Goal: Information Seeking & Learning: Check status

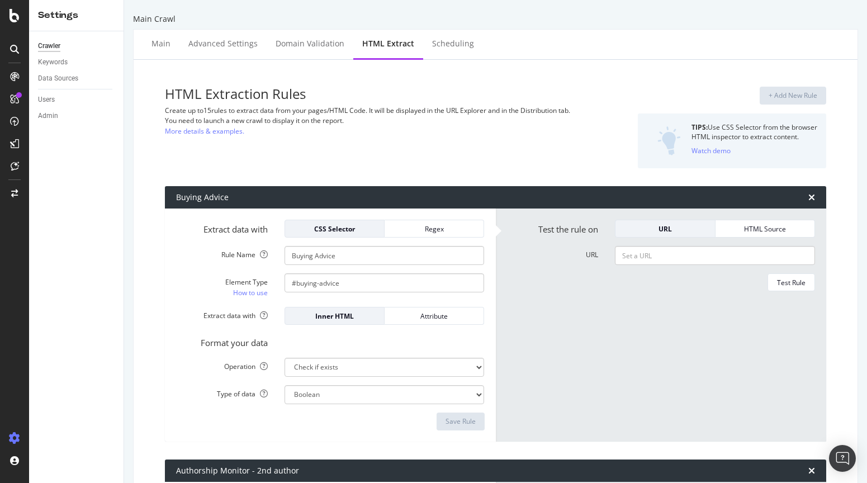
select select "exist"
select select "list"
select select "count"
select select "list"
select select "i"
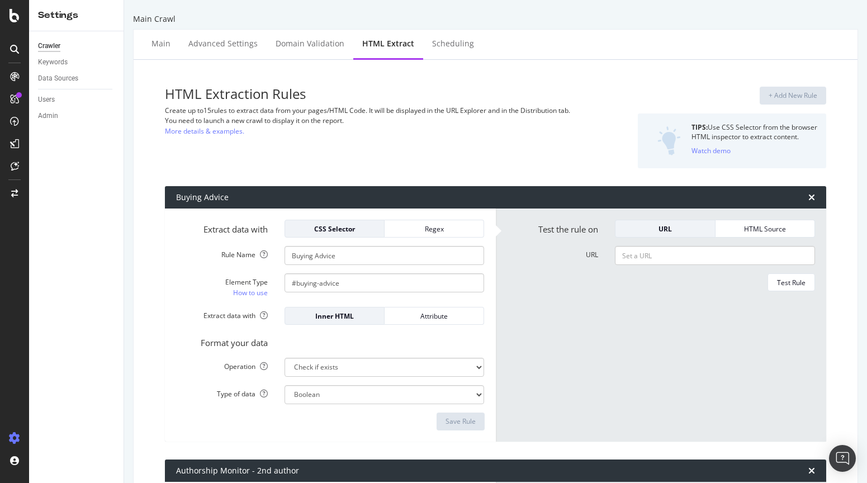
select select "list"
select select "exist"
select select "count"
select select "exist"
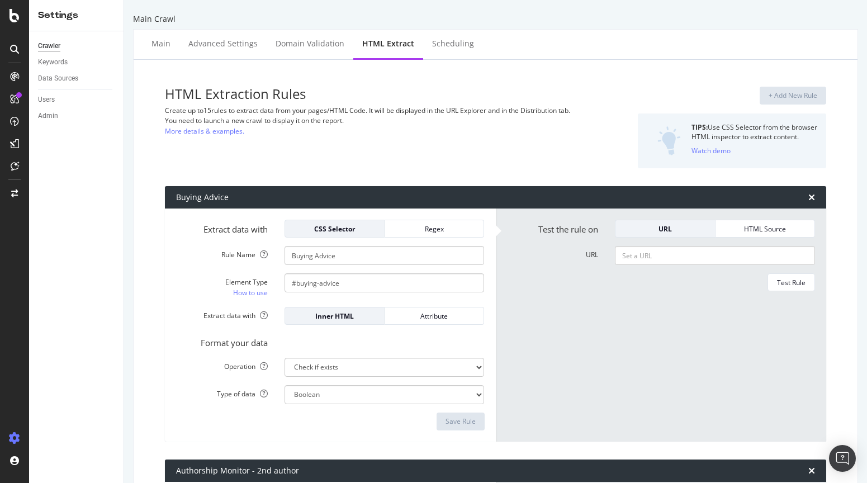
select select "i"
select select "exist"
select select "list"
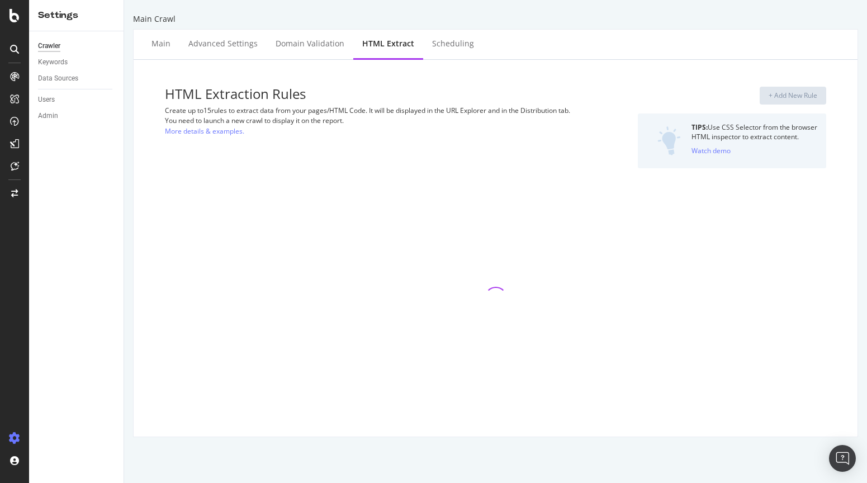
select select "exist"
select select "list"
select select "count"
select select "list"
select select "i"
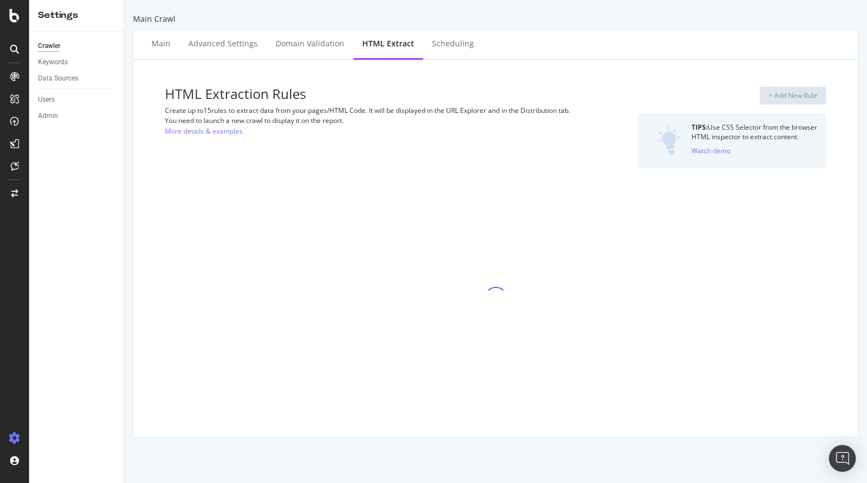
select select "list"
select select "exist"
select select "count"
select select "exist"
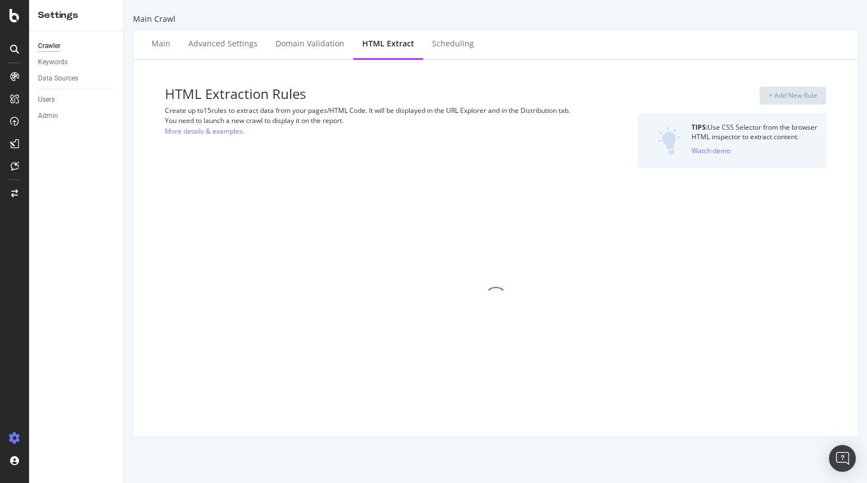
select select "i"
select select "exist"
select select "list"
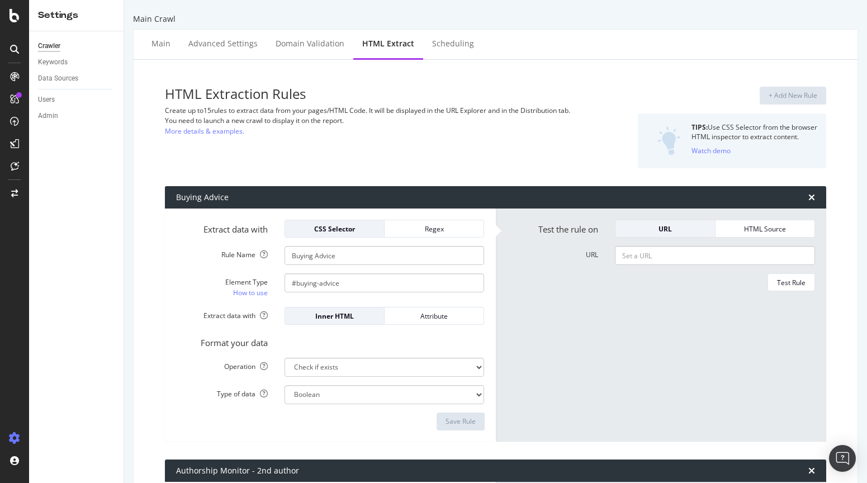
click at [657, 97] on div "+ Add New Rule TIPS: Use CSS Selector from the browser HTML inspector to extrac…" at bounding box center [717, 128] width 217 height 82
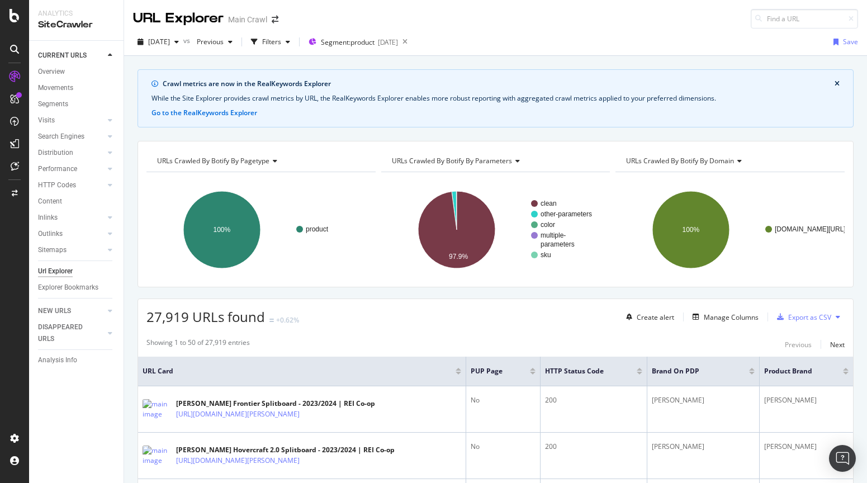
click at [552, 37] on div "2025 Oct. 7th vs Previous Filters Segment: product 2025-09-03 Save" at bounding box center [495, 44] width 743 height 22
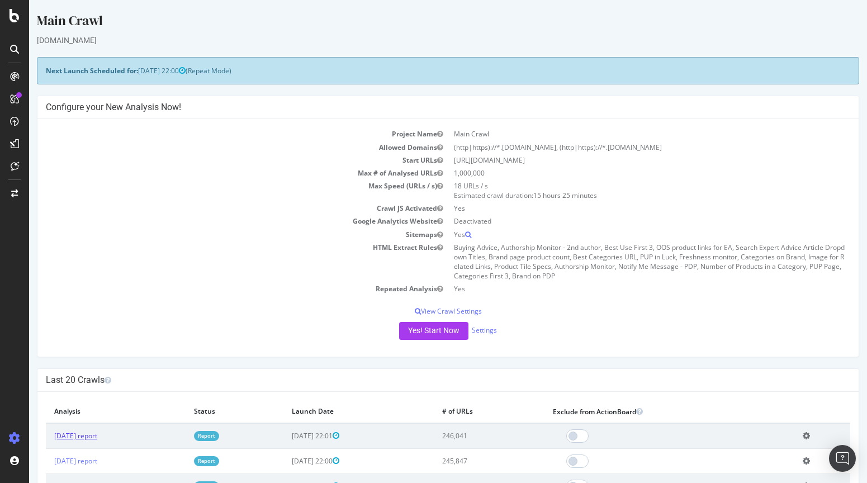
click at [90, 435] on link "[DATE] report" at bounding box center [75, 436] width 43 height 10
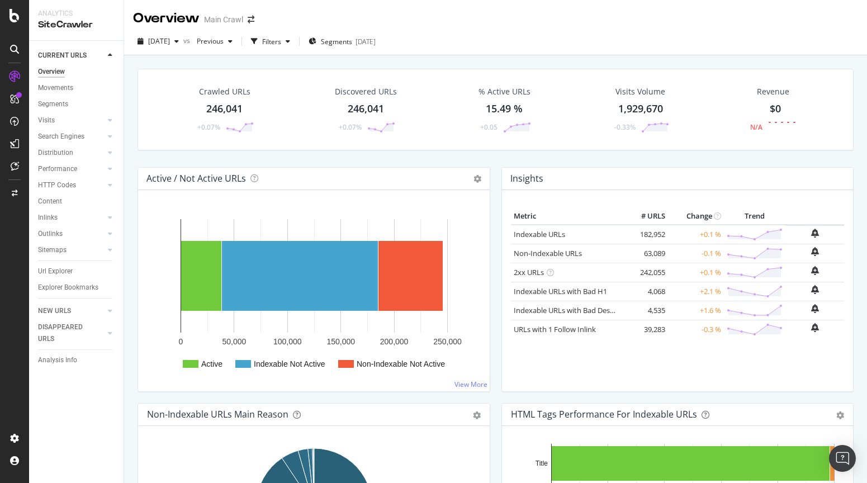
click at [243, 96] on div "Crawled URLs" at bounding box center [224, 91] width 51 height 11
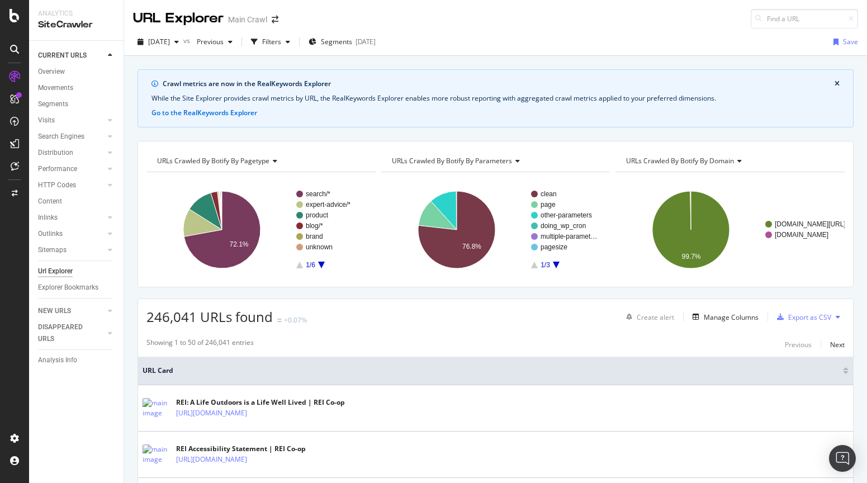
click at [838, 84] on icon "close banner" at bounding box center [837, 84] width 5 height 7
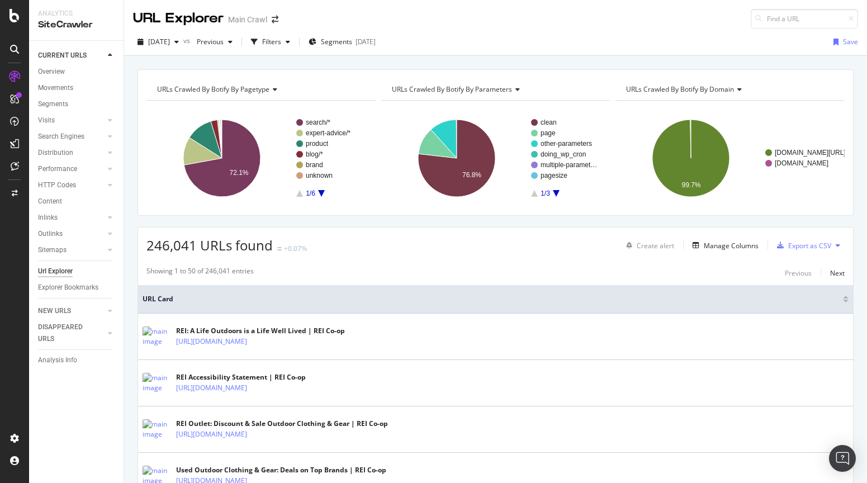
click at [651, 49] on div "[DATE] vs Previous Filters Segments [DATE] Save" at bounding box center [495, 44] width 743 height 22
